Goal: Check status

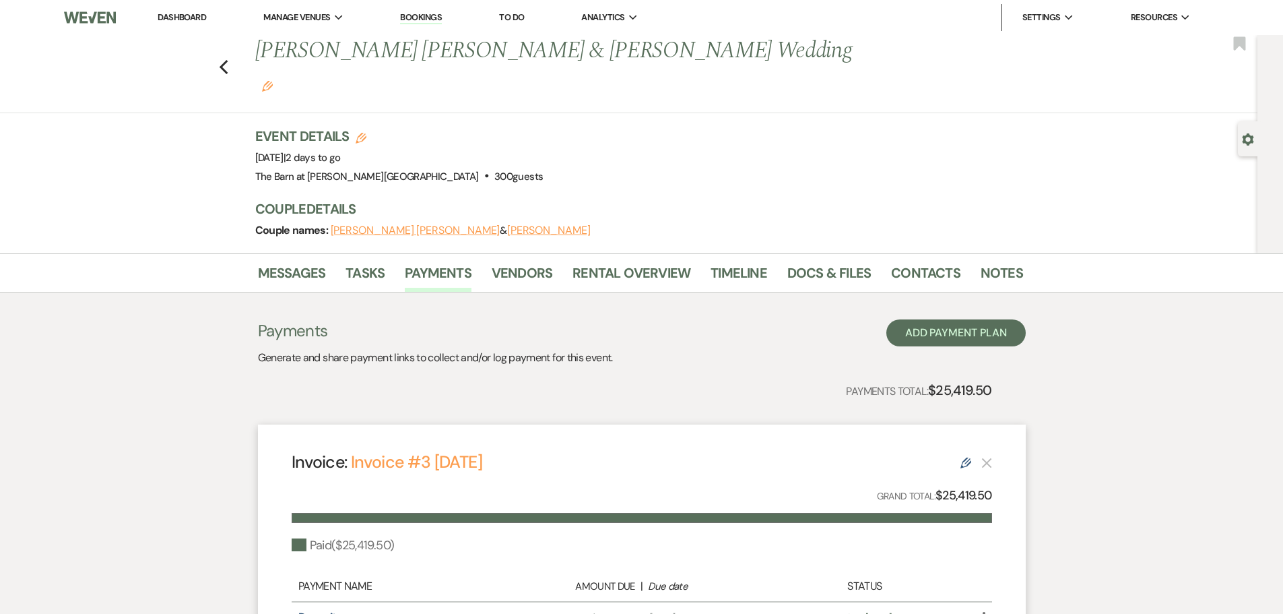
click at [162, 20] on link "Dashboard" at bounding box center [182, 16] width 49 height 11
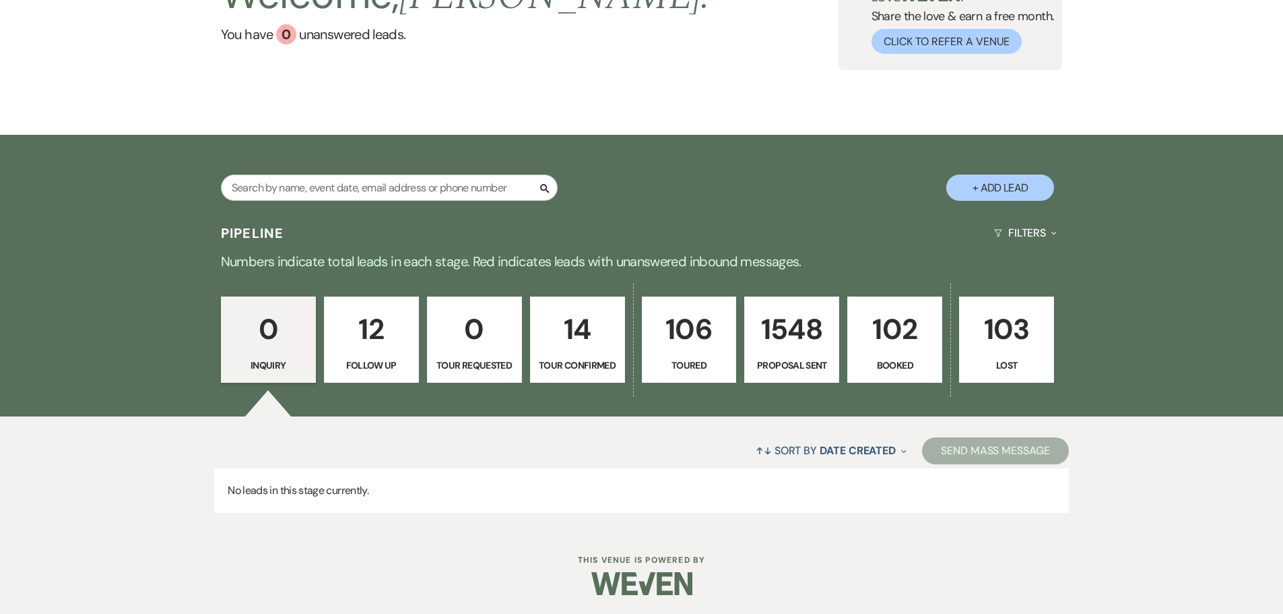
scroll to position [134, 0]
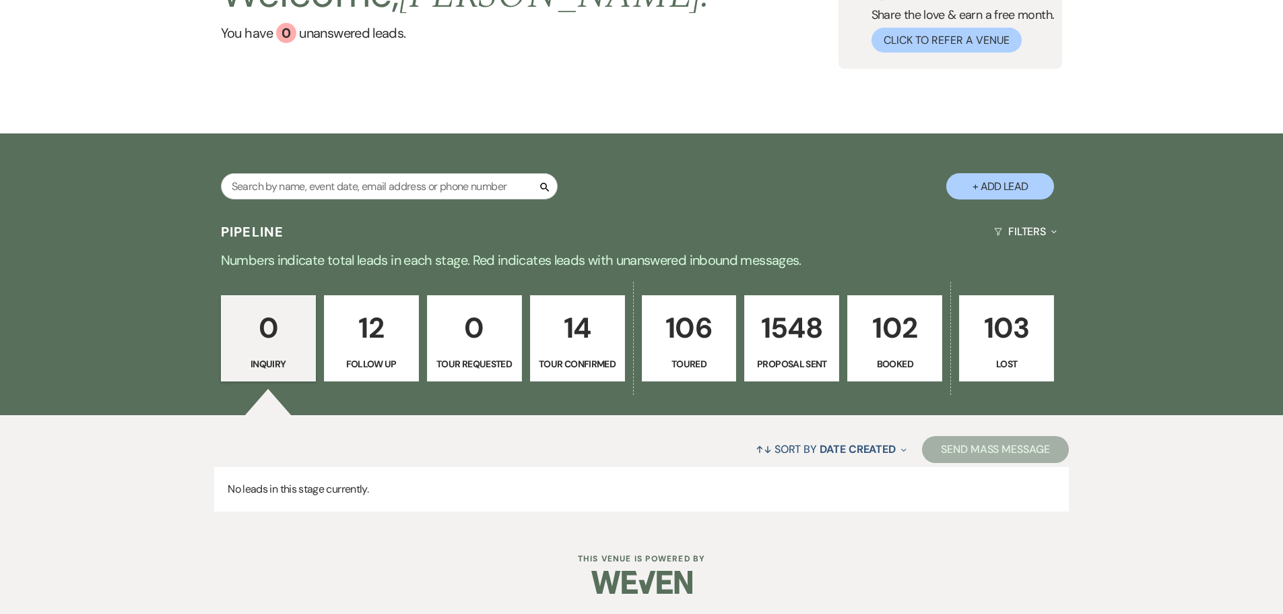
click at [875, 352] on link "102 Booked" at bounding box center [894, 338] width 95 height 86
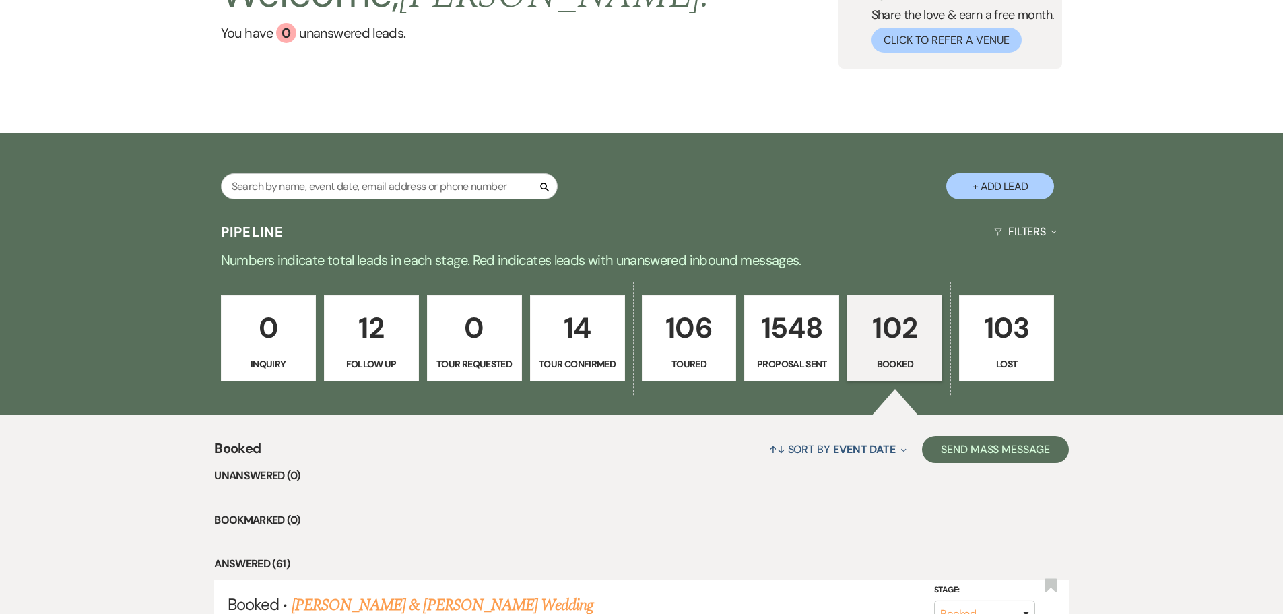
click at [882, 353] on link "102 Booked" at bounding box center [894, 338] width 95 height 86
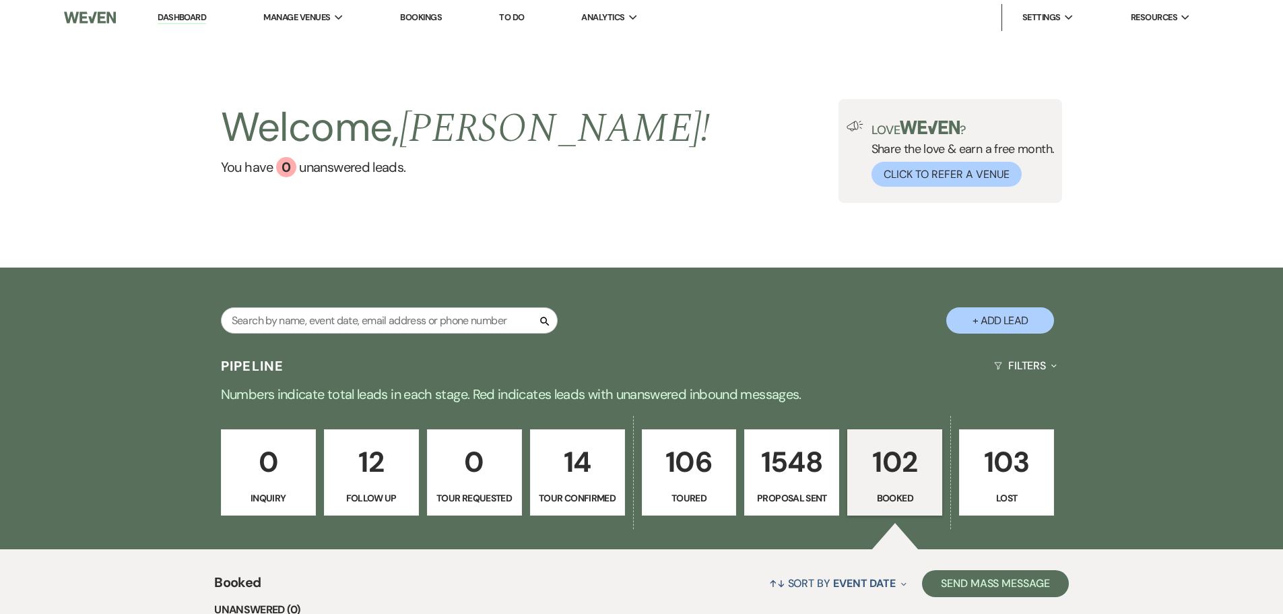
click at [891, 487] on link "102 Booked" at bounding box center [894, 472] width 95 height 86
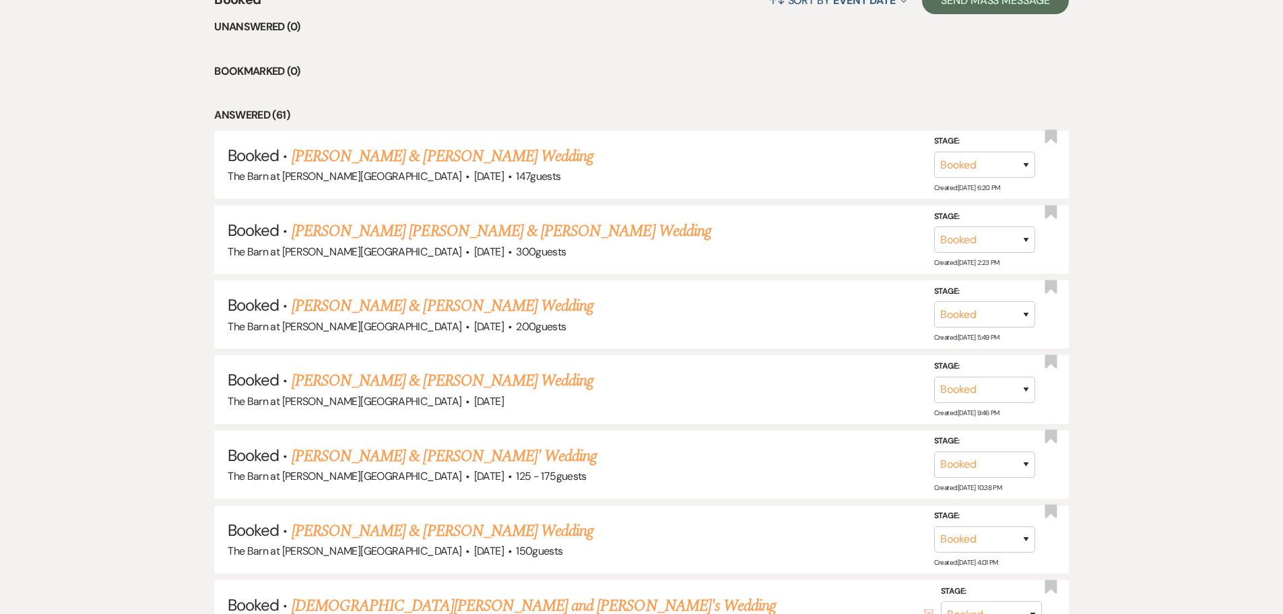
scroll to position [674, 0]
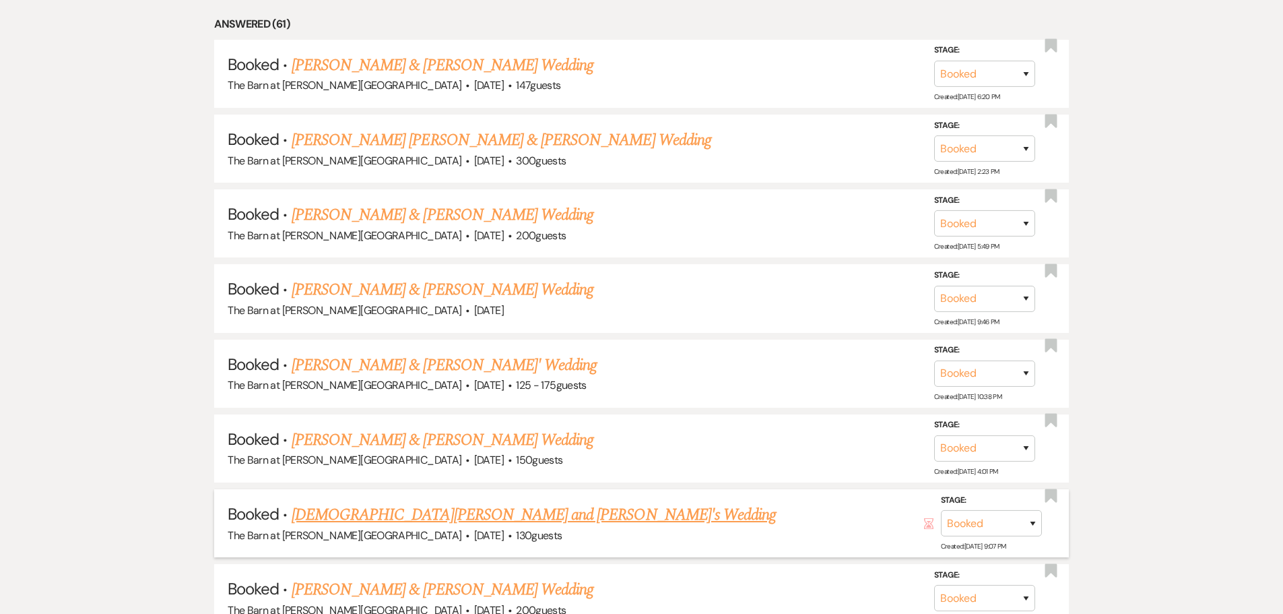
click at [364, 513] on link "[DEMOGRAPHIC_DATA][PERSON_NAME] and [PERSON_NAME]'s Wedding" at bounding box center [534, 515] width 484 height 24
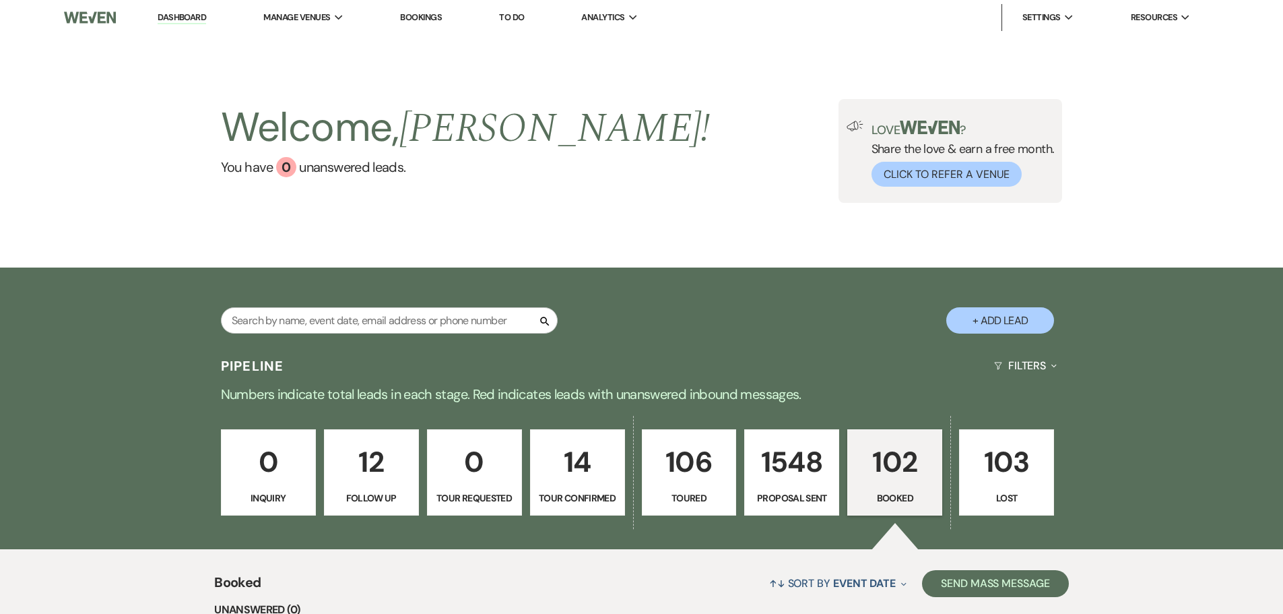
select select "3"
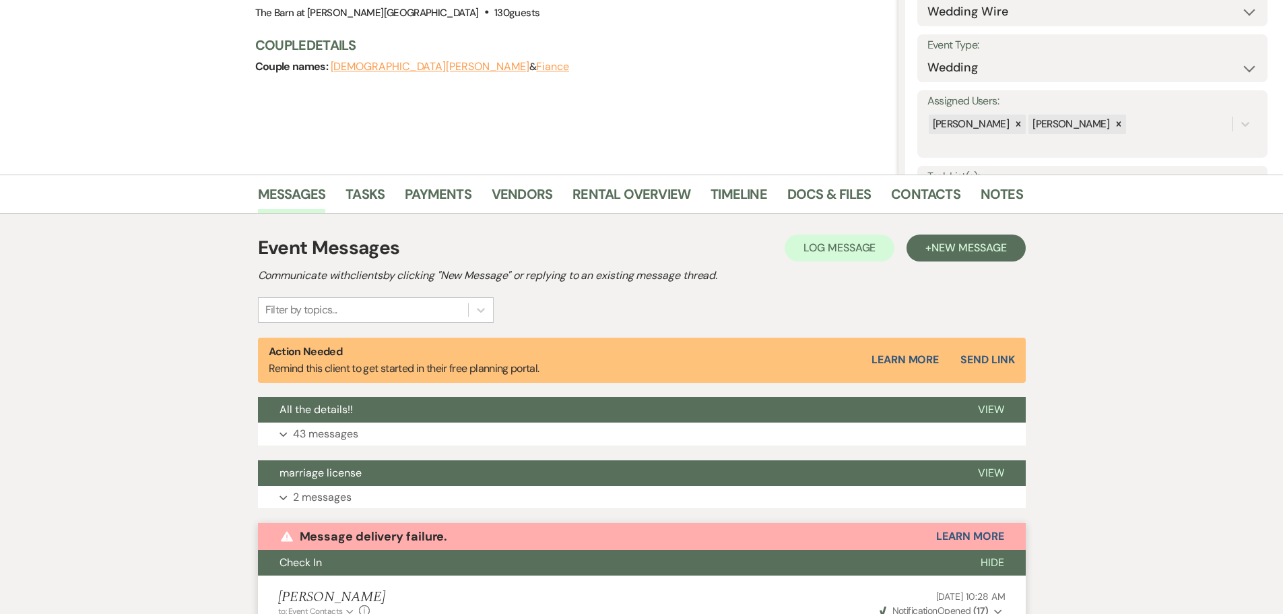
scroll to position [133, 0]
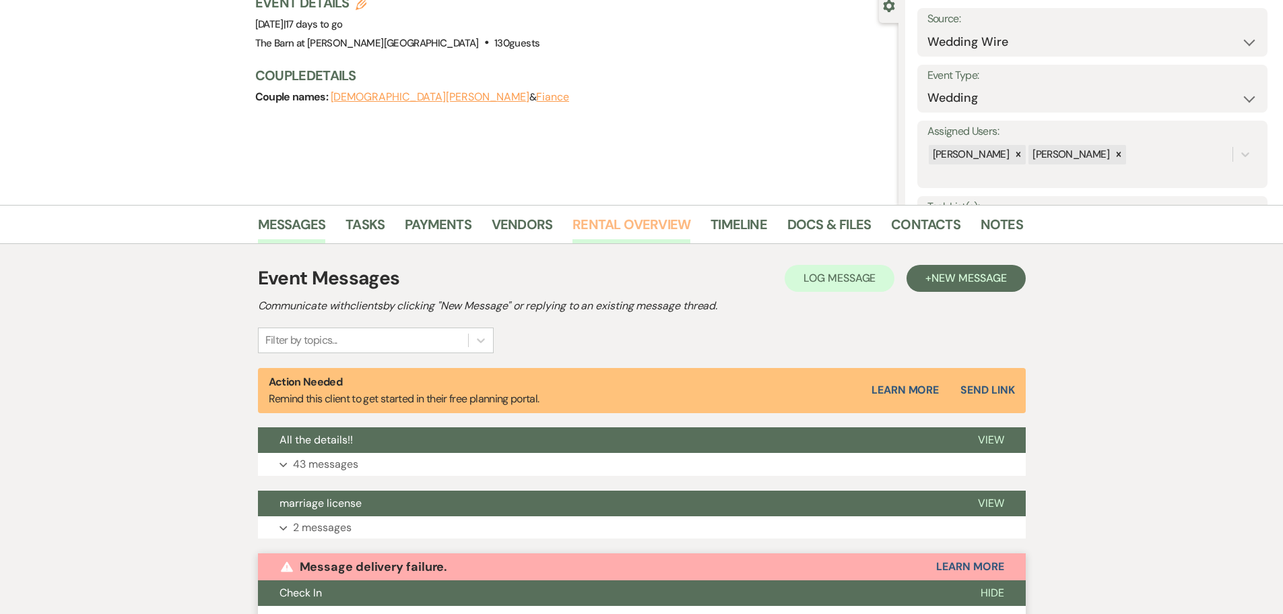
click at [611, 230] on link "Rental Overview" at bounding box center [632, 229] width 118 height 30
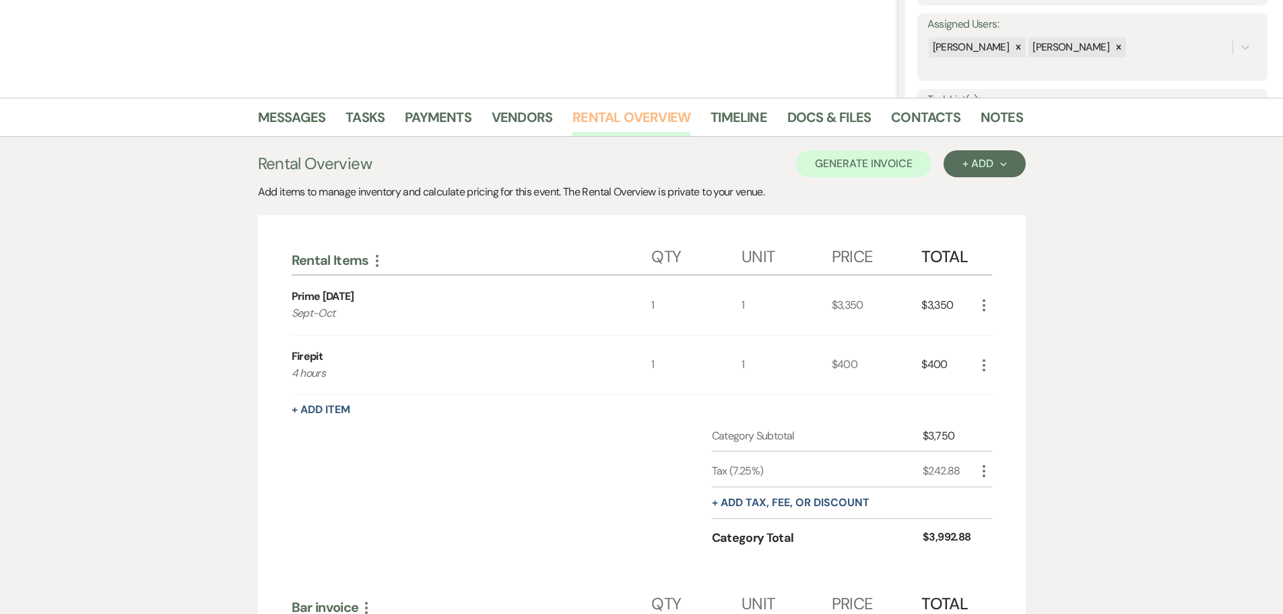
scroll to position [201, 0]
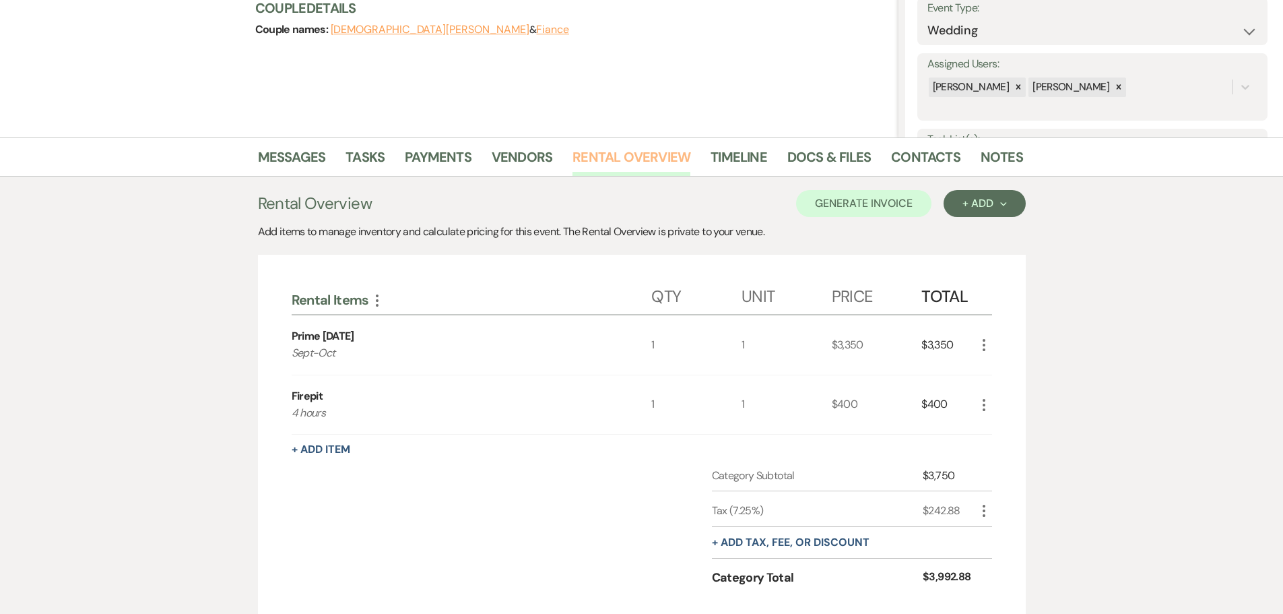
click at [590, 161] on link "Rental Overview" at bounding box center [632, 161] width 118 height 30
click at [428, 161] on link "Payments" at bounding box center [438, 161] width 67 height 30
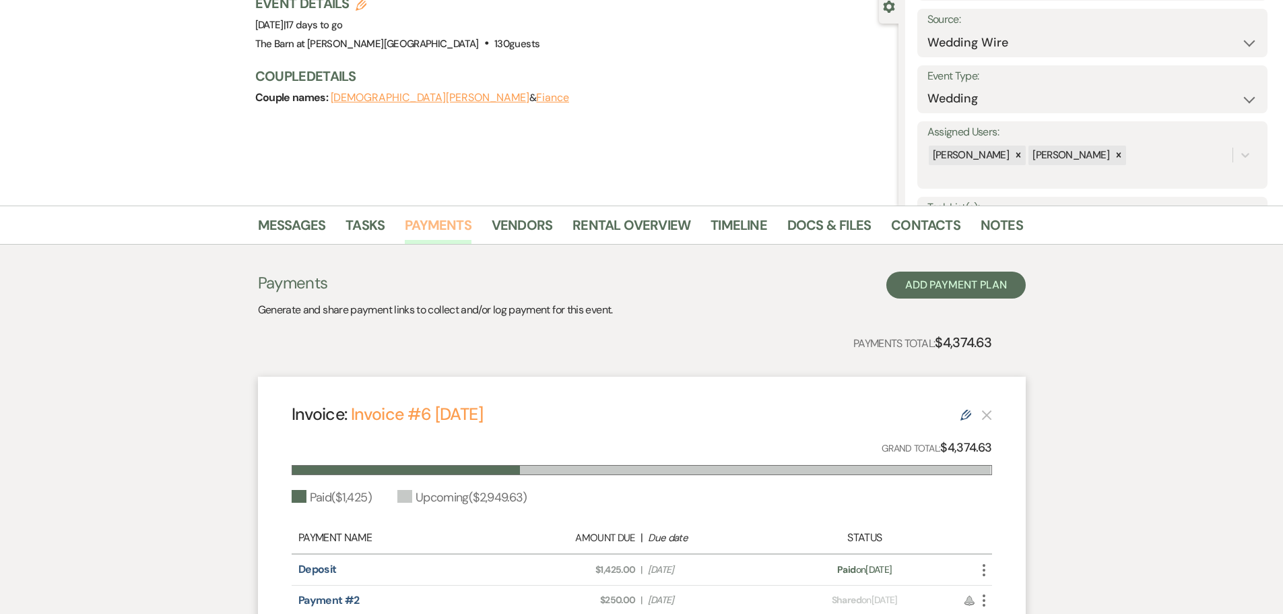
scroll to position [126, 0]
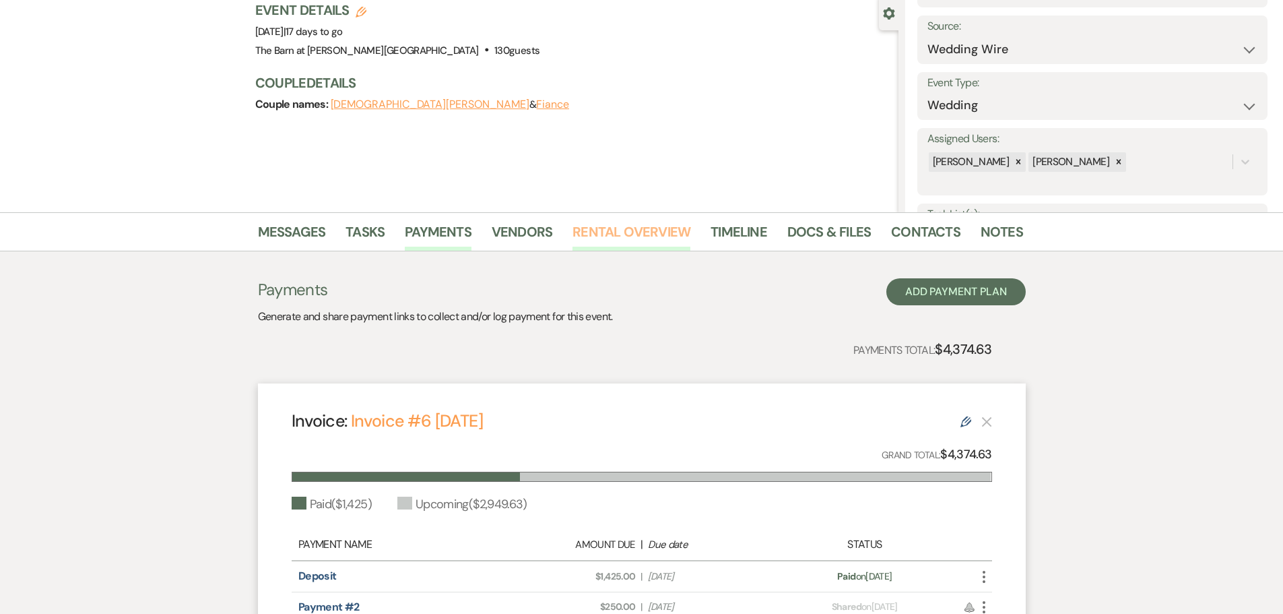
click at [611, 229] on link "Rental Overview" at bounding box center [632, 236] width 118 height 30
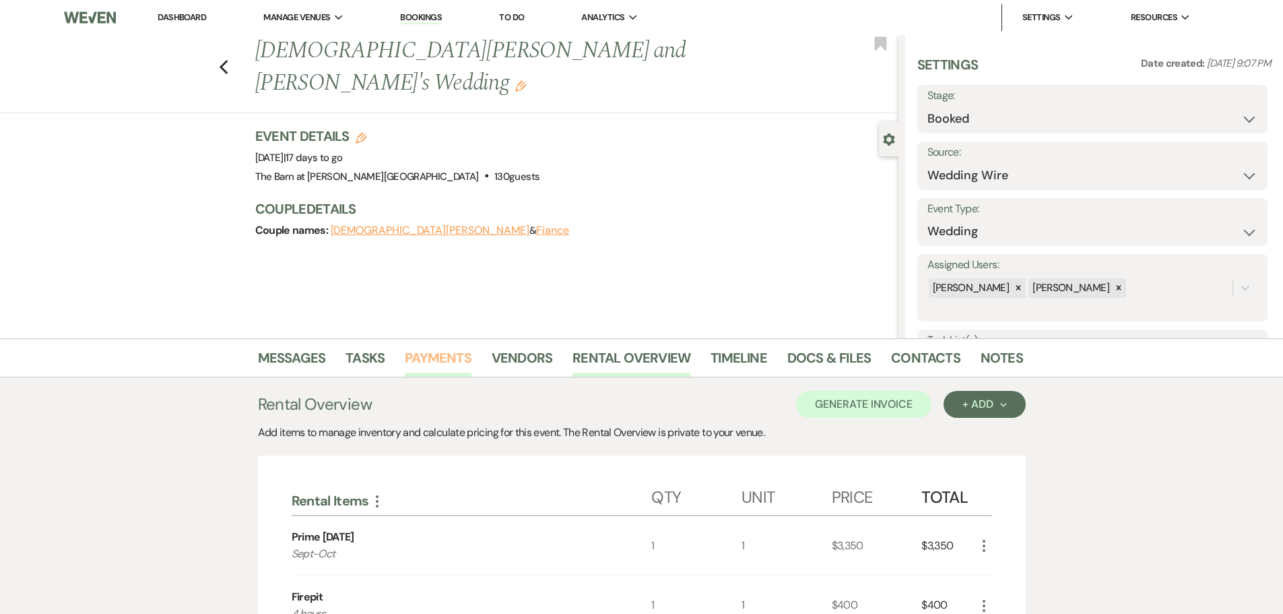
click at [439, 359] on link "Payments" at bounding box center [438, 362] width 67 height 30
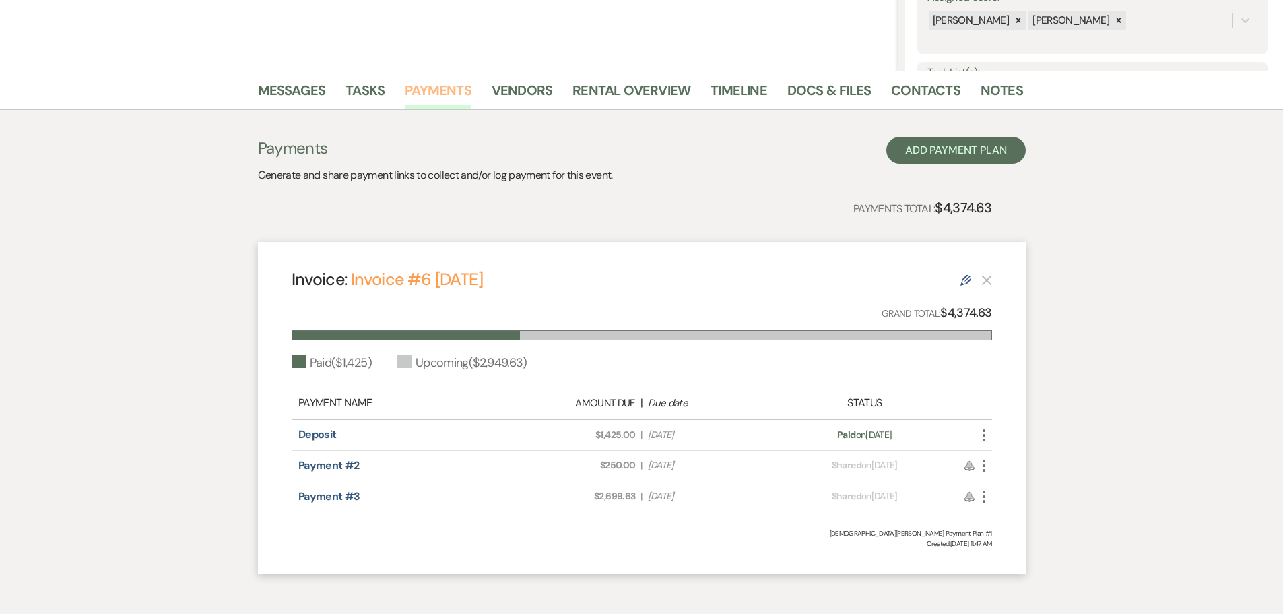
scroll to position [269, 0]
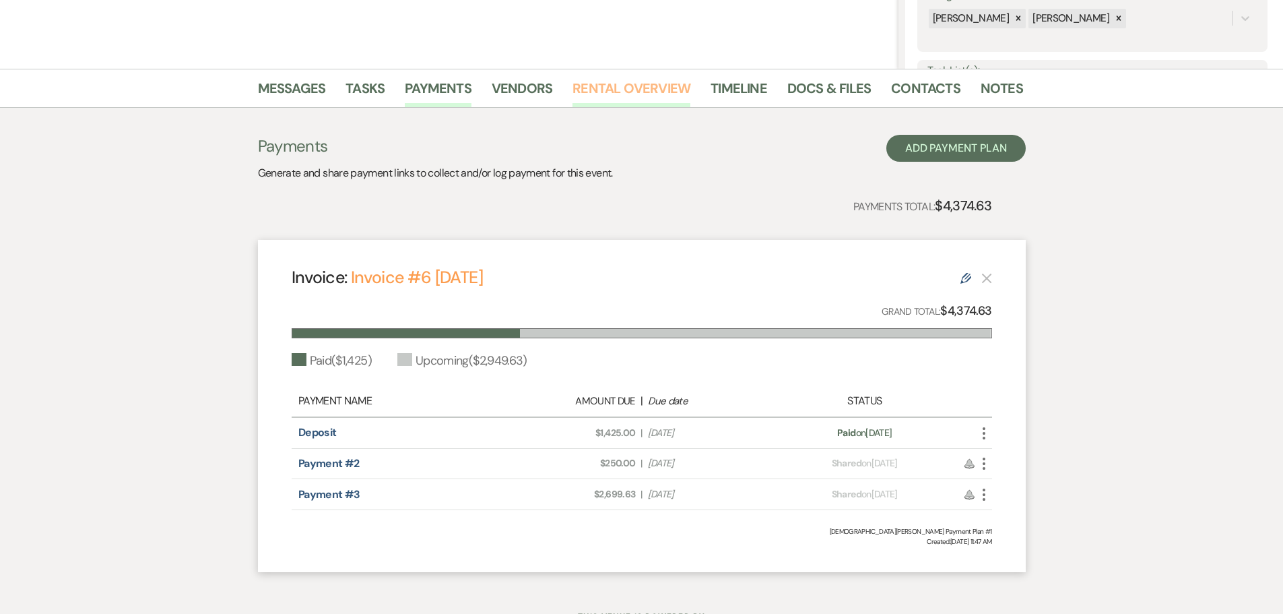
click at [654, 82] on link "Rental Overview" at bounding box center [632, 92] width 118 height 30
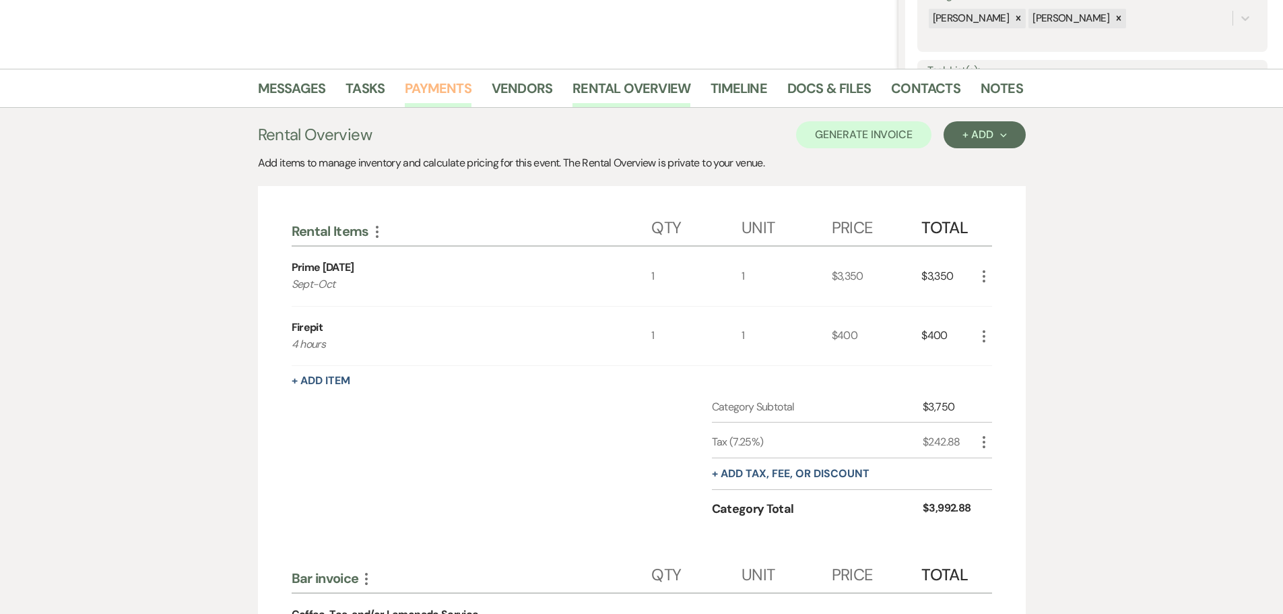
click at [447, 90] on link "Payments" at bounding box center [438, 92] width 67 height 30
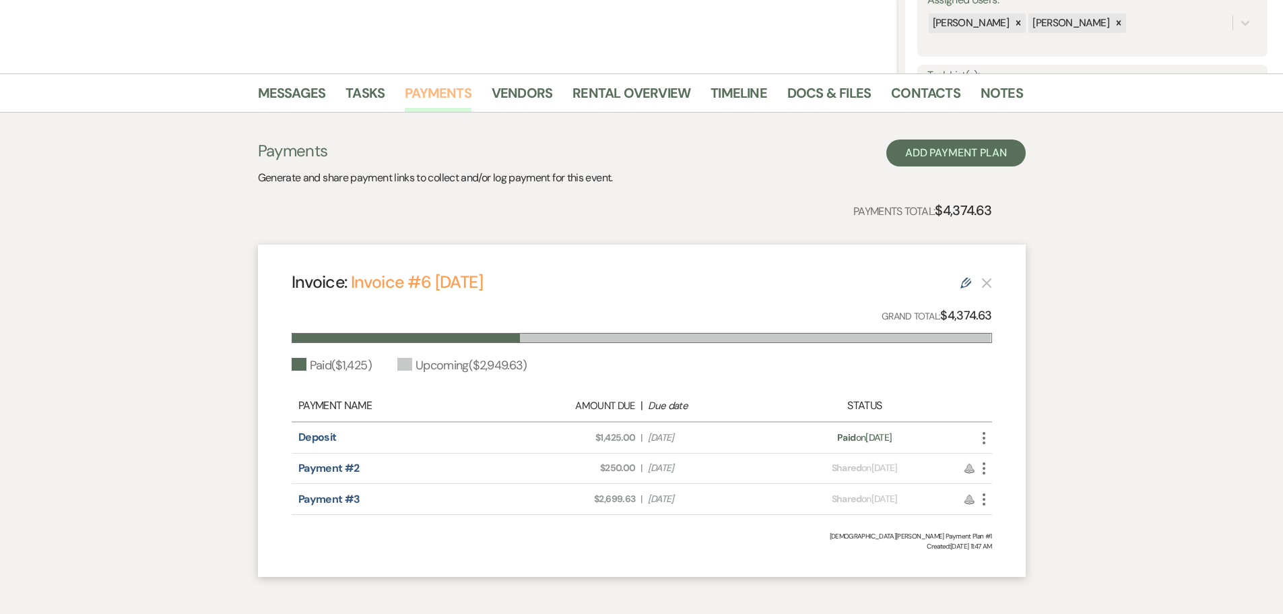
scroll to position [269, 0]
